Goal: Find specific page/section: Find specific page/section

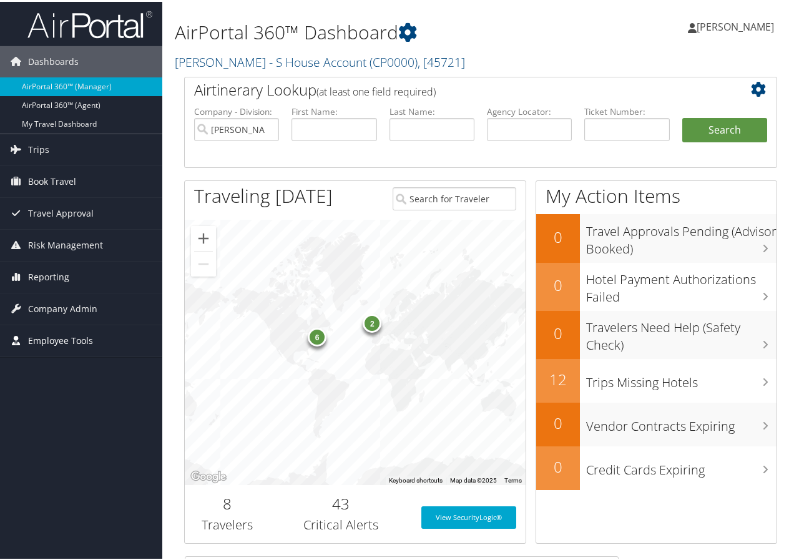
click at [44, 338] on span "Employee Tools" at bounding box center [60, 338] width 65 height 31
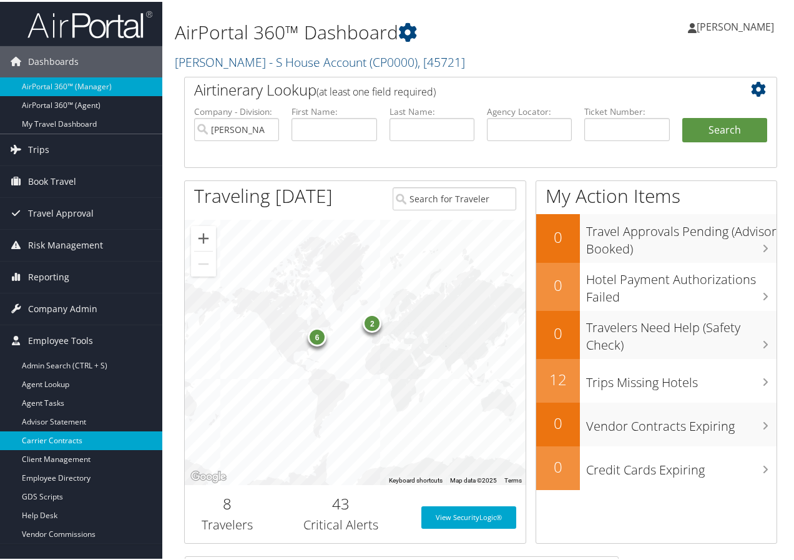
click at [37, 438] on link "Carrier Contracts" at bounding box center [81, 439] width 162 height 19
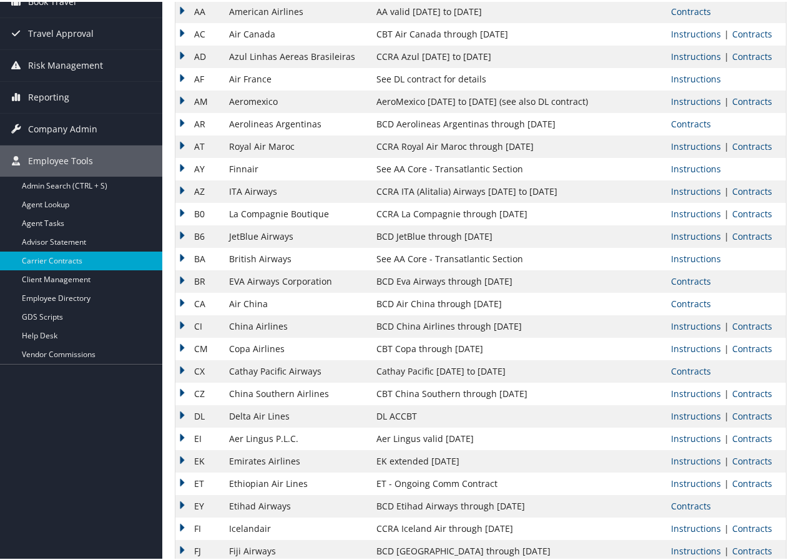
scroll to position [125, 0]
click at [746, 411] on link "Contracts" at bounding box center [752, 413] width 40 height 12
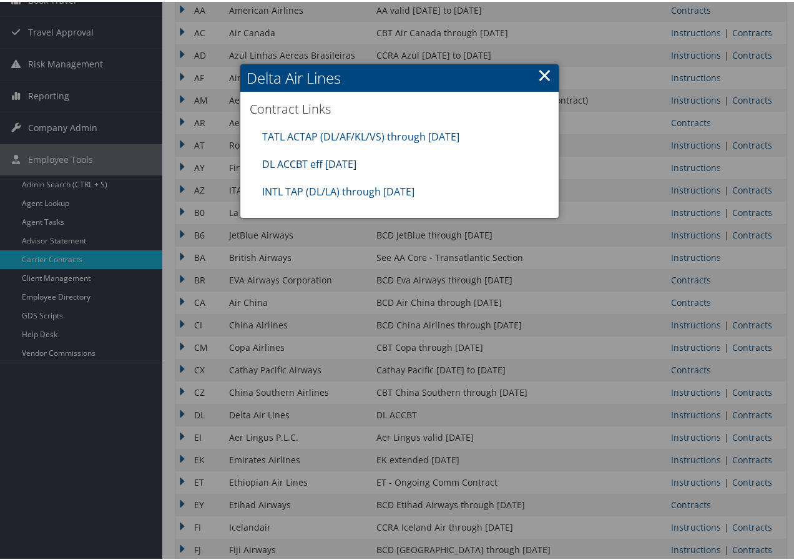
click at [283, 161] on link "DL ACCBT eff Aug 2025" at bounding box center [309, 162] width 94 height 14
click at [541, 75] on link "×" at bounding box center [545, 73] width 14 height 25
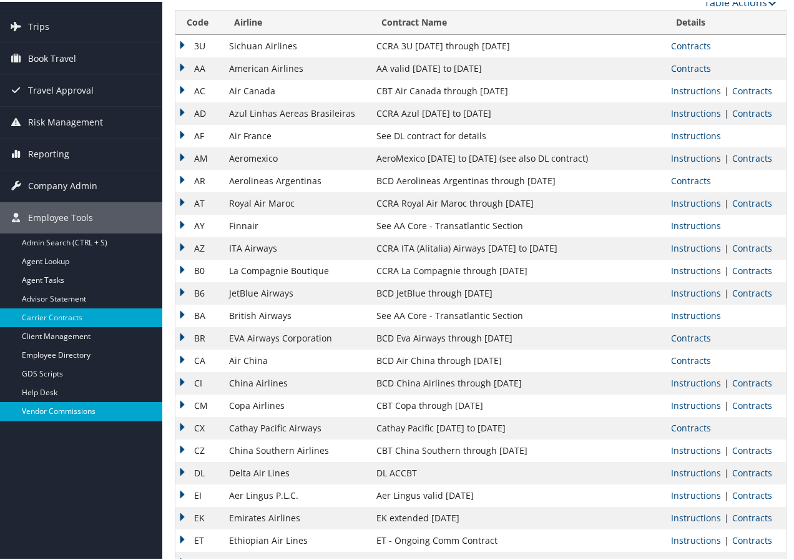
scroll to position [0, 0]
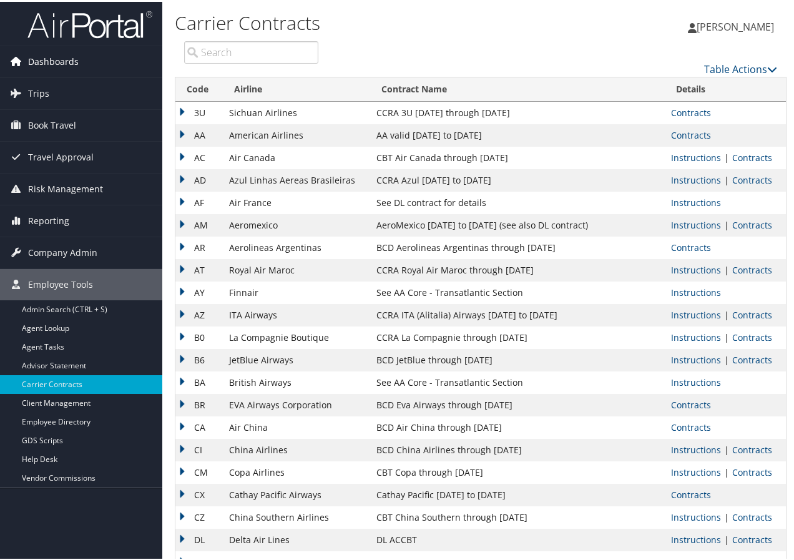
click at [42, 59] on span "Dashboards" at bounding box center [53, 59] width 51 height 31
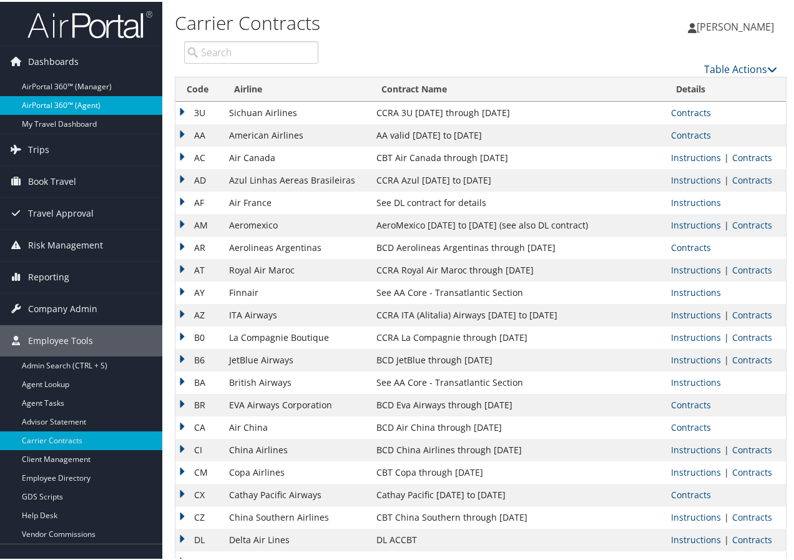
click at [58, 97] on link "AirPortal 360™ (Agent)" at bounding box center [81, 103] width 162 height 19
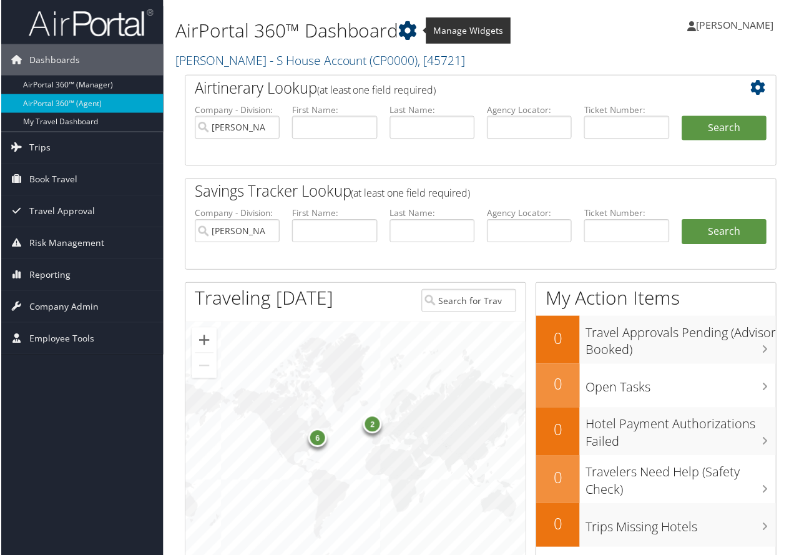
click at [407, 25] on icon at bounding box center [407, 30] width 19 height 19
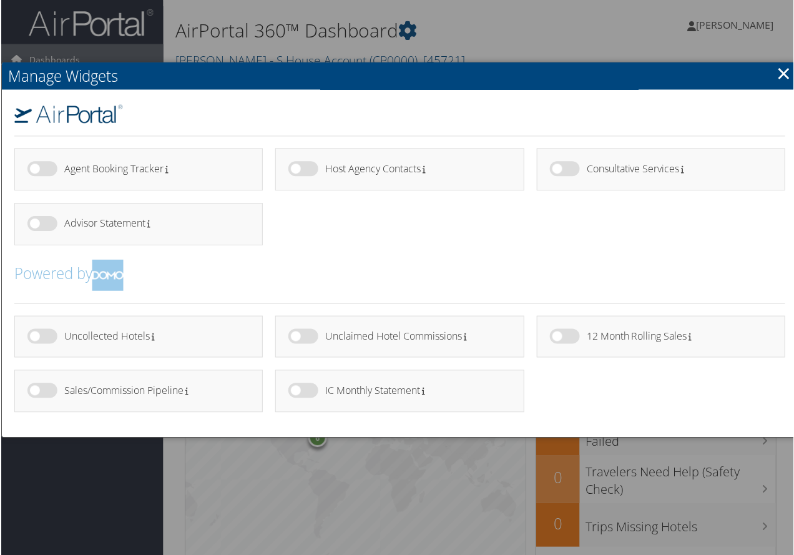
click at [309, 391] on label at bounding box center [303, 391] width 30 height 15
click at [302, 391] on input "checkbox" at bounding box center [298, 394] width 8 height 8
checkbox input "true"
click at [340, 388] on h4 "IC Monthly Statement" at bounding box center [413, 392] width 177 height 11
click at [373, 384] on div "IC Monthly Statement" at bounding box center [418, 393] width 186 height 19
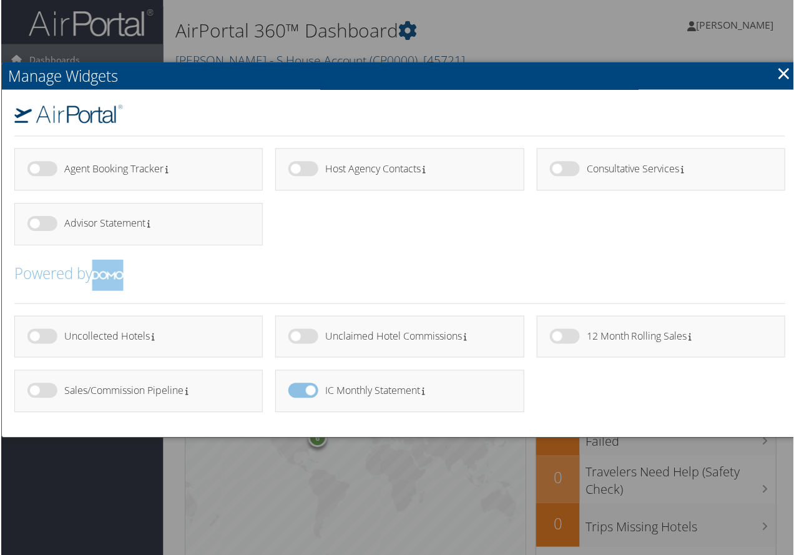
click at [570, 22] on div at bounding box center [399, 280] width 799 height 560
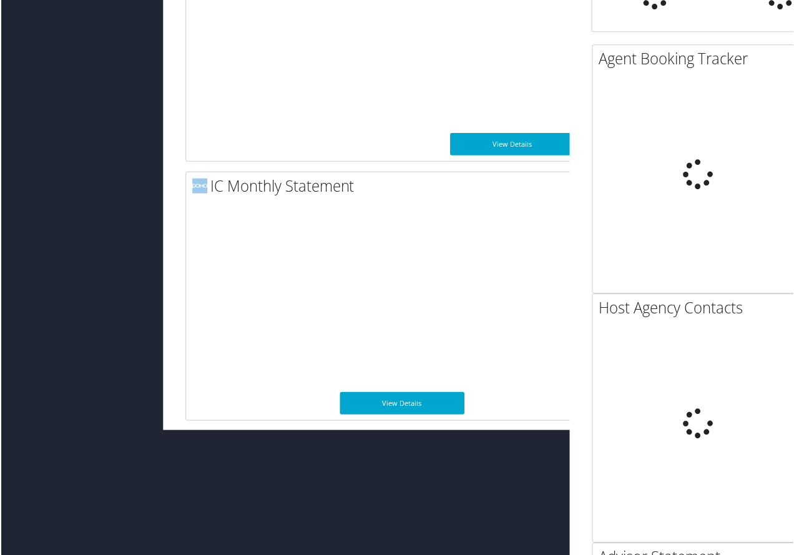
scroll to position [1516, 0]
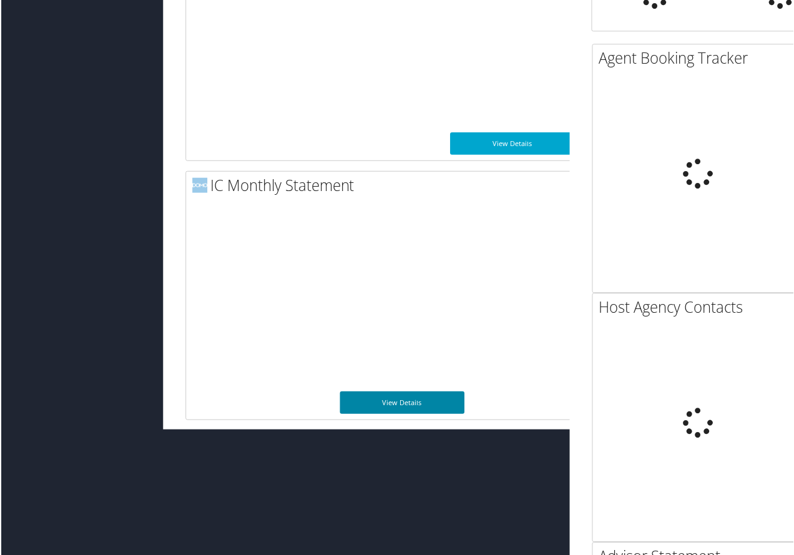
click at [393, 401] on link "View Details" at bounding box center [402, 403] width 125 height 22
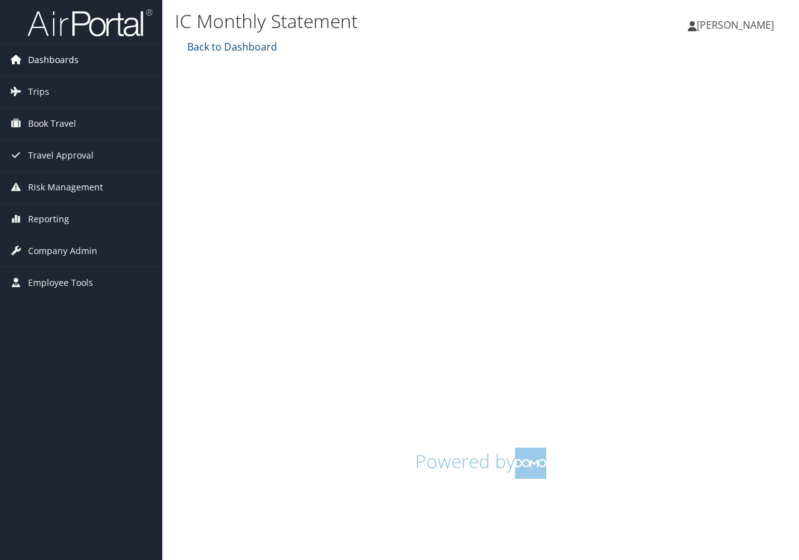
click at [43, 59] on span "Dashboards" at bounding box center [53, 59] width 51 height 31
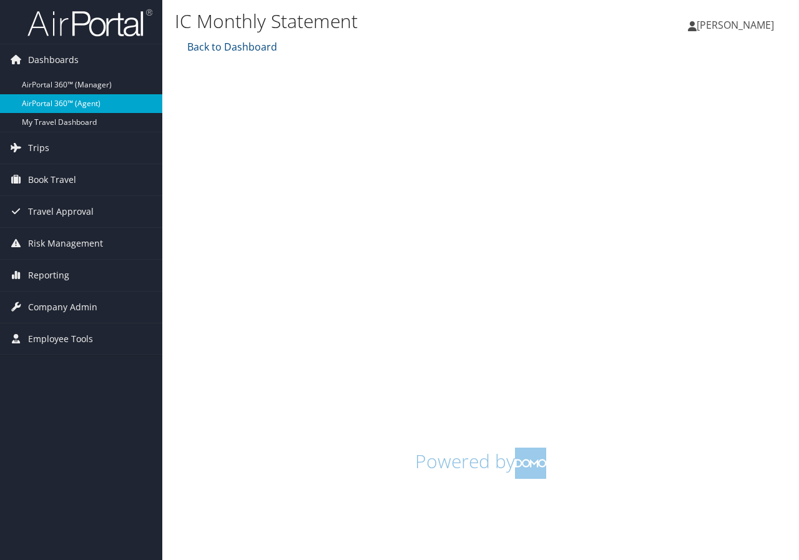
click at [55, 103] on link "AirPortal 360™ (Agent)" at bounding box center [81, 103] width 162 height 19
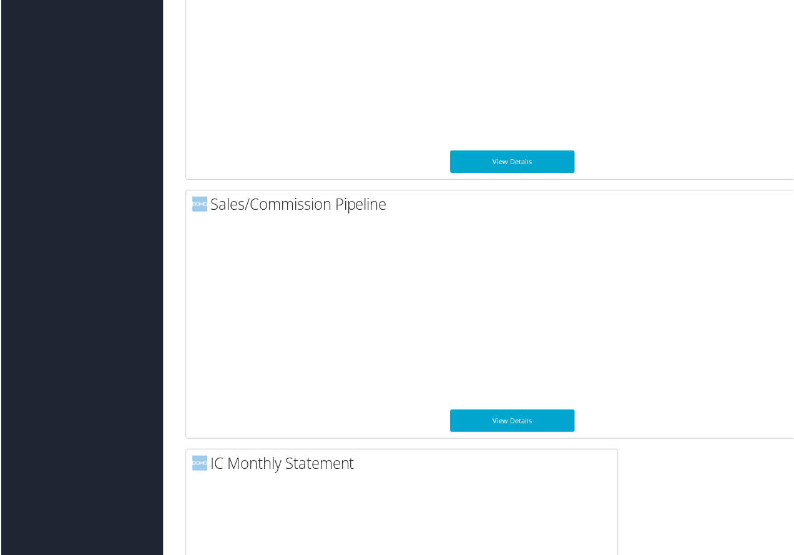
scroll to position [1374, 0]
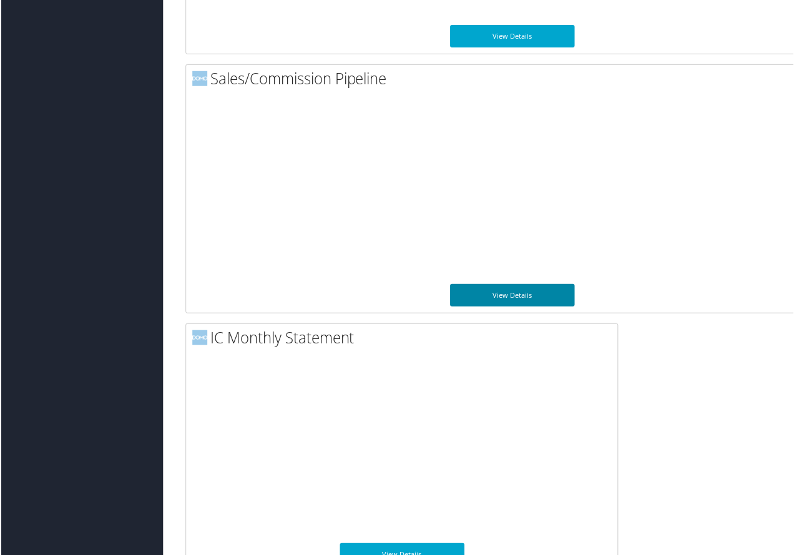
click at [521, 288] on link "View Details" at bounding box center [512, 296] width 125 height 22
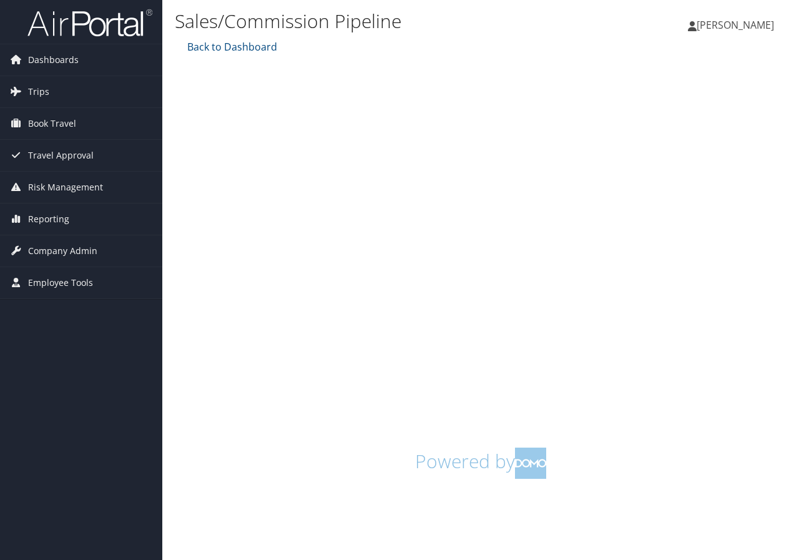
click at [736, 21] on span "[PERSON_NAME]" at bounding box center [735, 25] width 77 height 14
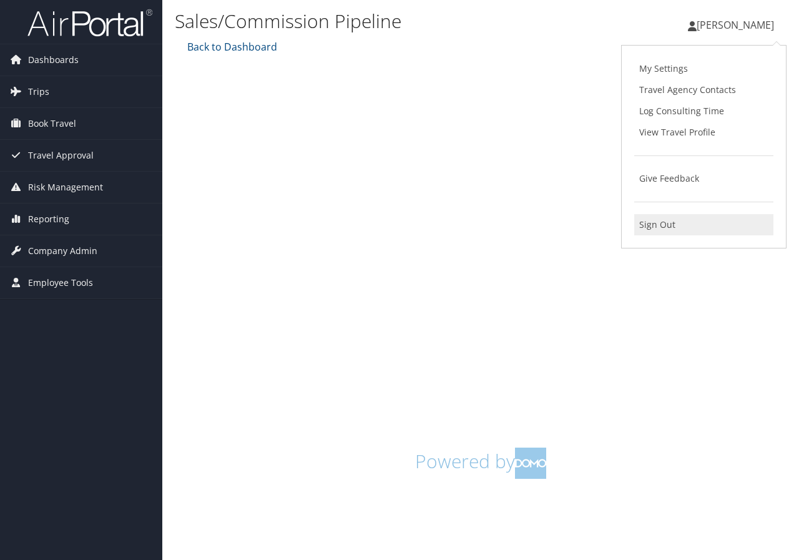
click at [668, 223] on link "Sign Out" at bounding box center [703, 224] width 139 height 21
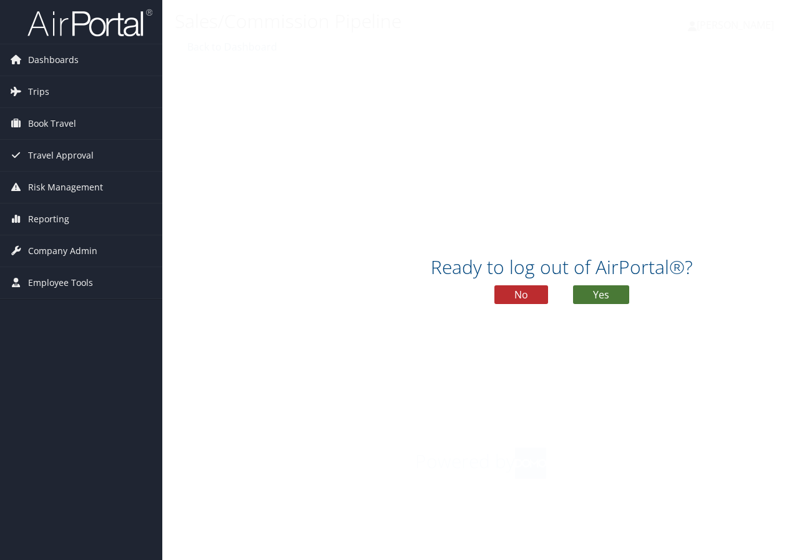
click at [602, 287] on button "Yes" at bounding box center [601, 294] width 56 height 19
